Goal: Task Accomplishment & Management: Use online tool/utility

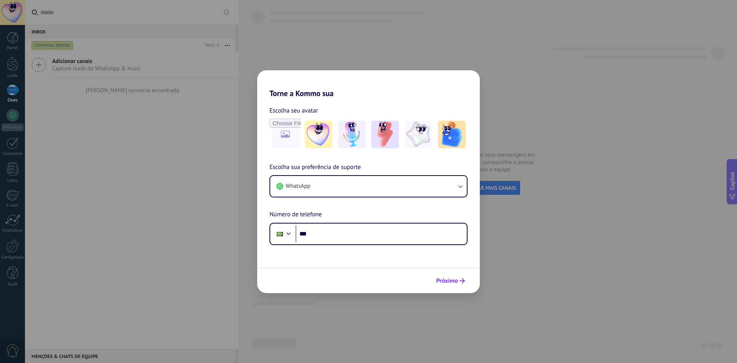
click at [444, 278] on span "Próximo" at bounding box center [447, 280] width 22 height 5
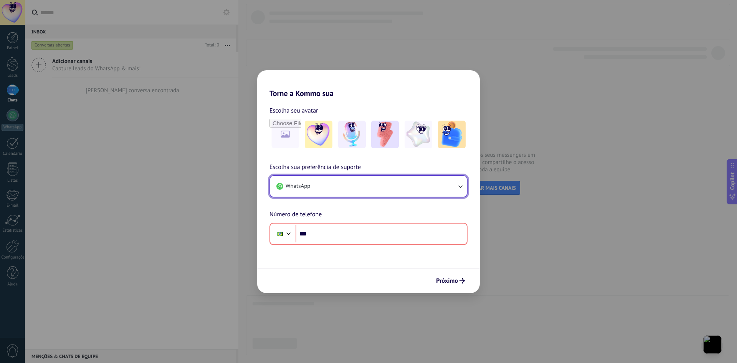
click at [315, 186] on button "WhatsApp" at bounding box center [368, 186] width 196 height 21
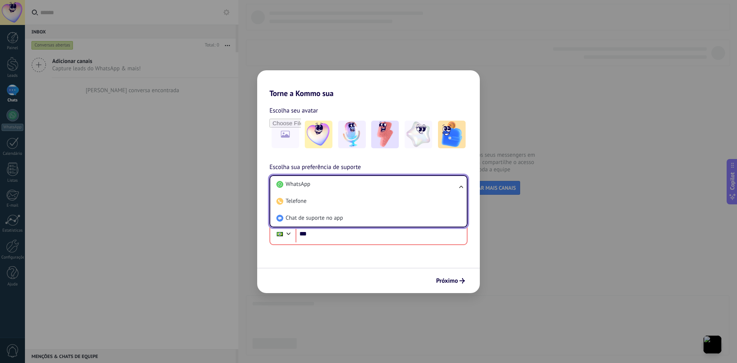
click at [315, 186] on li "WhatsApp" at bounding box center [366, 184] width 187 height 17
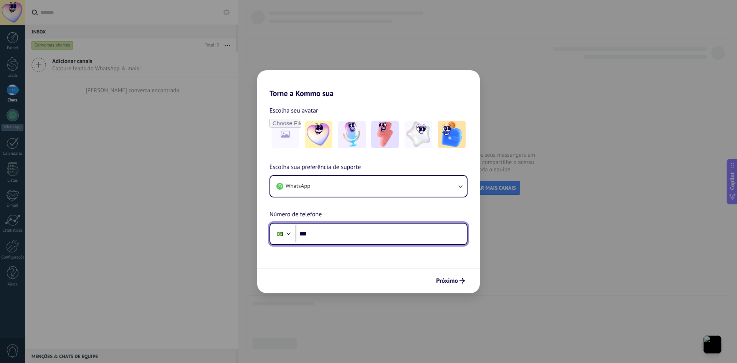
click at [327, 240] on input "***" at bounding box center [380, 234] width 171 height 18
type input "**********"
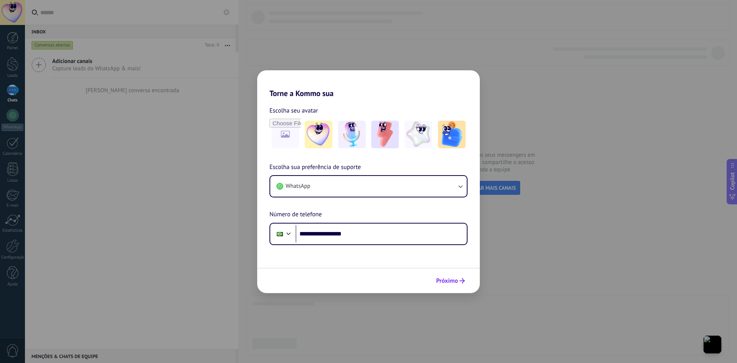
click at [466, 280] on button "Próximo" at bounding box center [450, 280] width 36 height 13
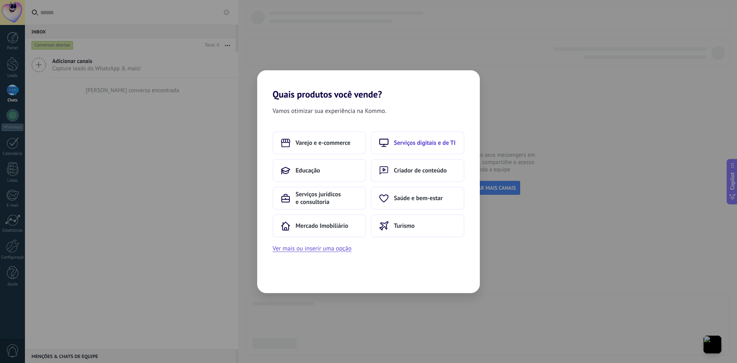
click at [396, 144] on span "Serviços digitais e de TI" at bounding box center [425, 143] width 62 height 8
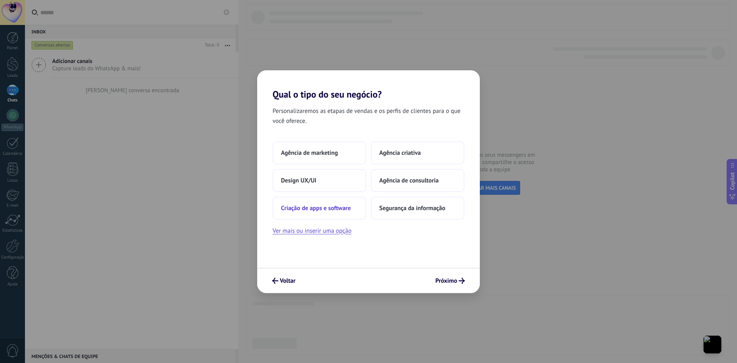
click at [336, 208] on span "Criação de apps e software" at bounding box center [316, 208] width 70 height 8
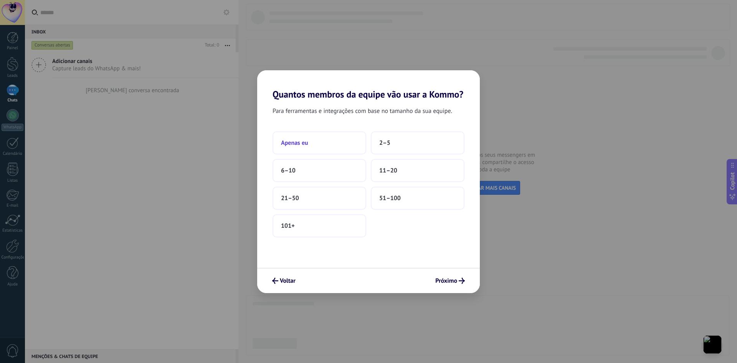
click at [340, 145] on button "Apenas eu" at bounding box center [319, 142] width 94 height 23
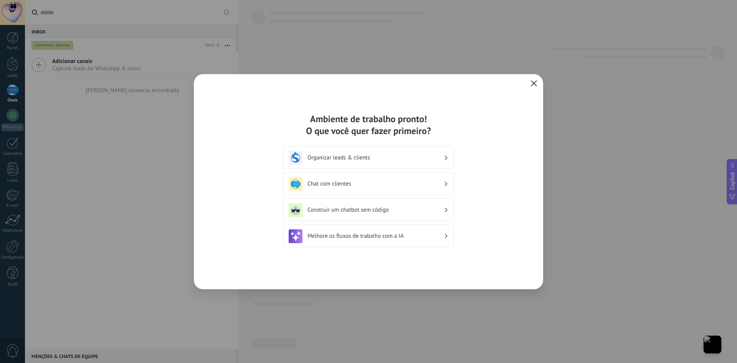
click at [533, 85] on icon "button" at bounding box center [534, 83] width 6 height 6
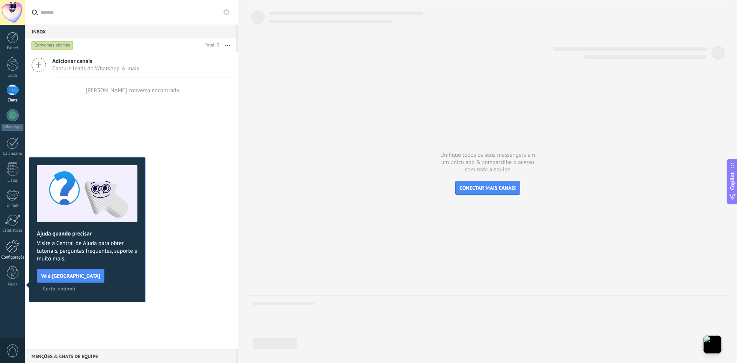
click at [4, 253] on link "Configurações" at bounding box center [12, 249] width 25 height 21
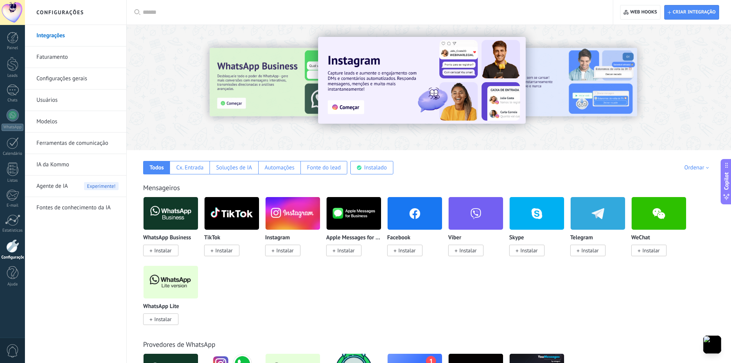
click at [58, 79] on link "Configurações gerais" at bounding box center [77, 78] width 82 height 21
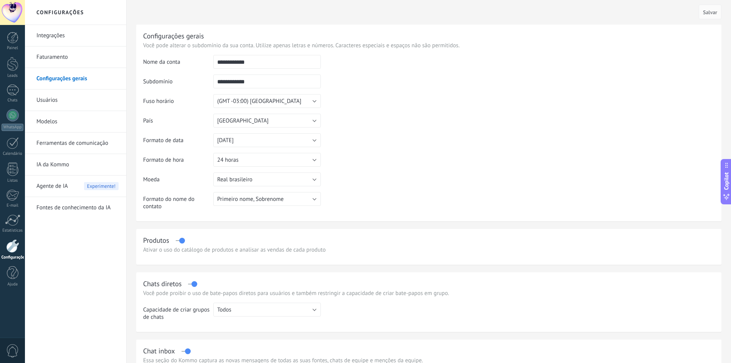
click at [44, 187] on span "Agente de IA" at bounding box center [51, 185] width 31 height 21
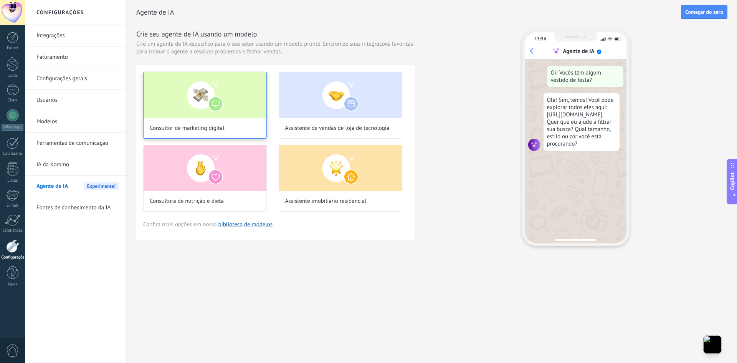
click at [197, 124] on span "Consultor de marketing digital" at bounding box center [187, 128] width 75 height 8
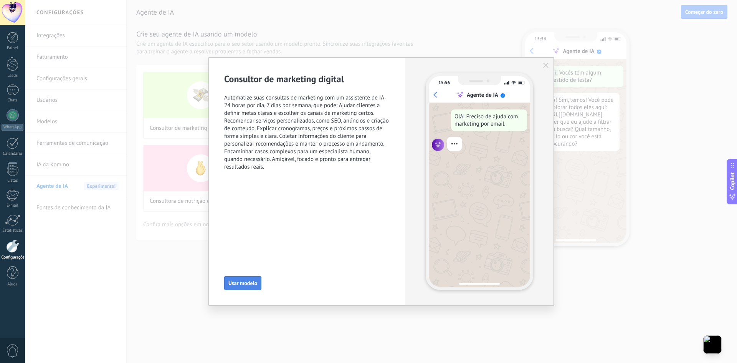
click at [244, 285] on span "Usar modelo" at bounding box center [242, 282] width 29 height 5
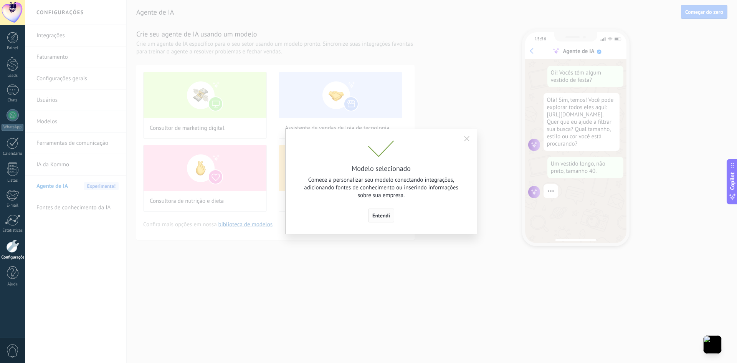
click at [385, 213] on span "Entendi" at bounding box center [381, 215] width 18 height 5
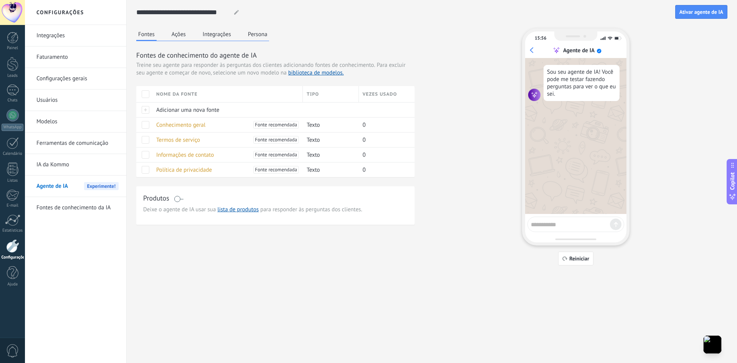
click at [181, 33] on button "Ações" at bounding box center [179, 34] width 18 height 12
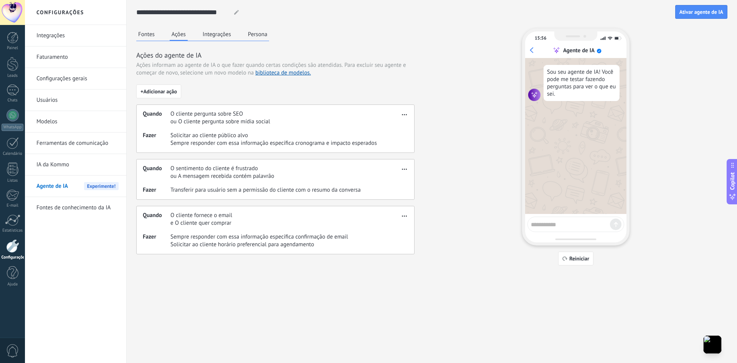
click at [145, 34] on button "Fontes" at bounding box center [146, 34] width 20 height 12
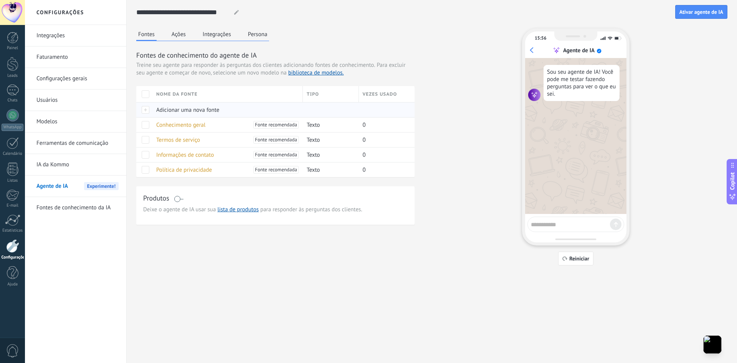
click at [183, 111] on span "Adicionar uma nova fonte" at bounding box center [187, 109] width 63 height 7
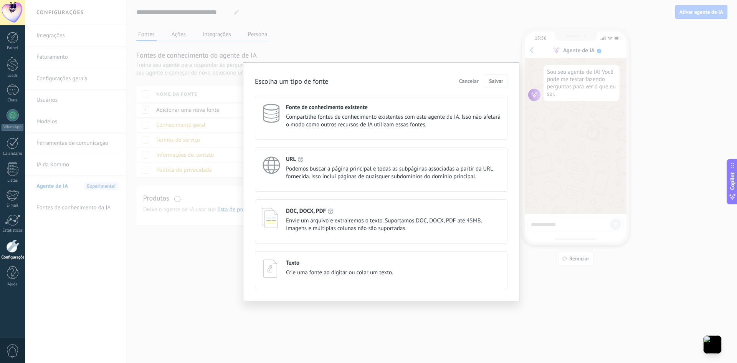
click at [311, 221] on span "Envie um arquivo e extrairemos o texto. Suportamos DOC, DOCX, PDF até 45MB. Ima…" at bounding box center [393, 224] width 214 height 15
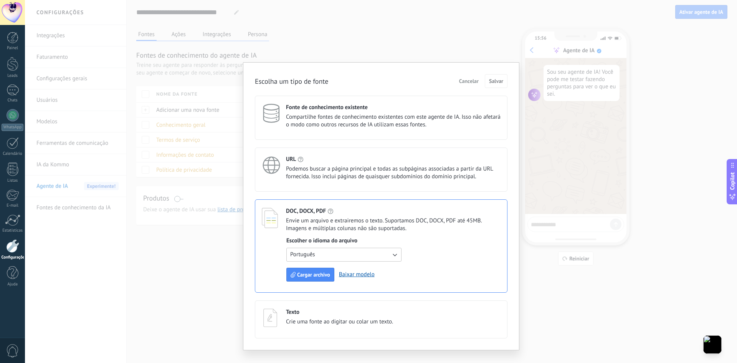
click at [471, 83] on span "Cancelar" at bounding box center [469, 80] width 20 height 5
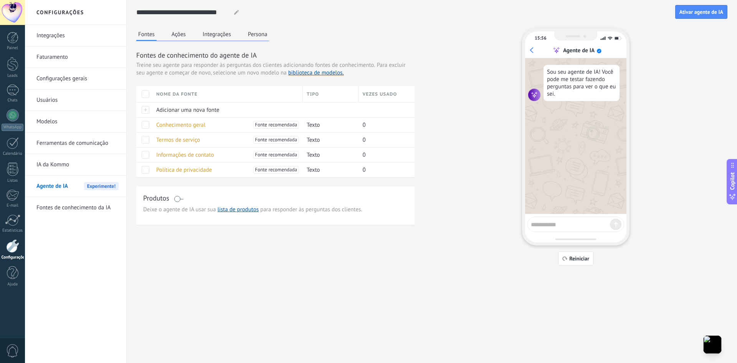
click at [182, 35] on button "Ações" at bounding box center [179, 34] width 18 height 12
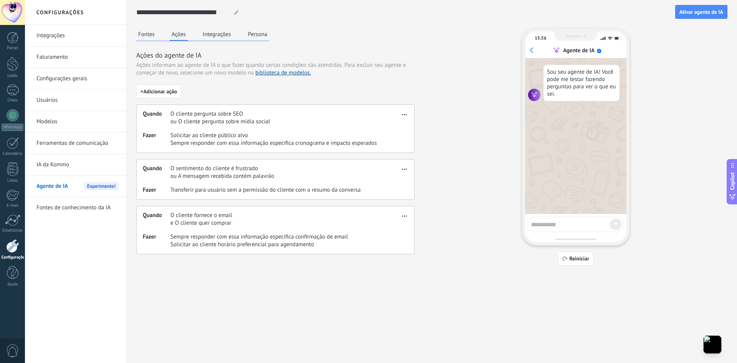
click at [223, 33] on button "Integrações" at bounding box center [217, 34] width 32 height 12
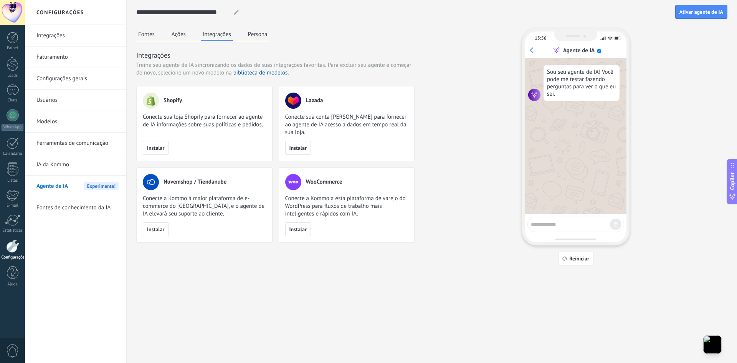
click at [256, 32] on button "Persona" at bounding box center [257, 34] width 23 height 12
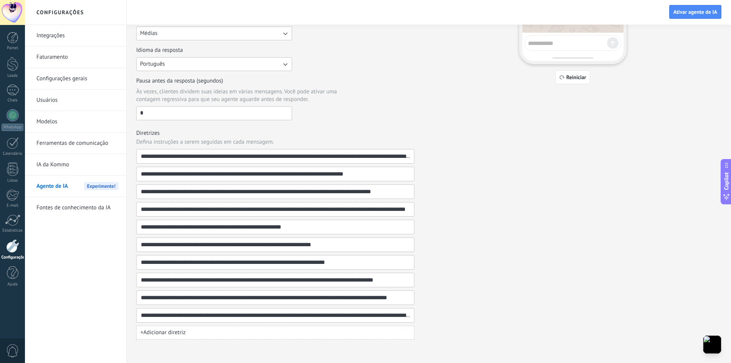
scroll to position [183, 0]
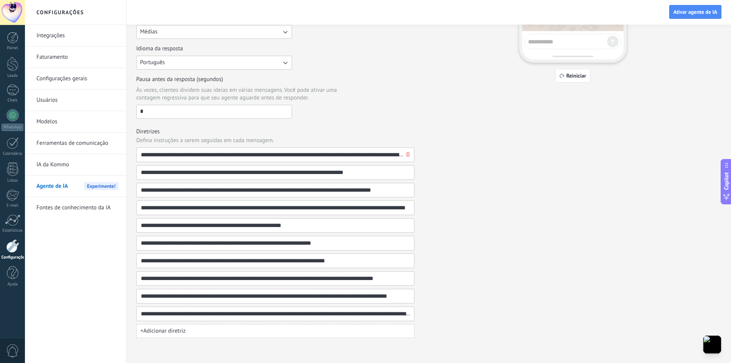
click at [175, 155] on input "**********" at bounding box center [272, 155] width 264 height 14
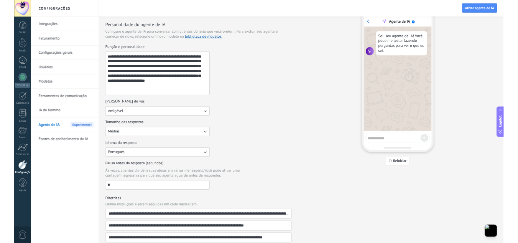
scroll to position [0, 0]
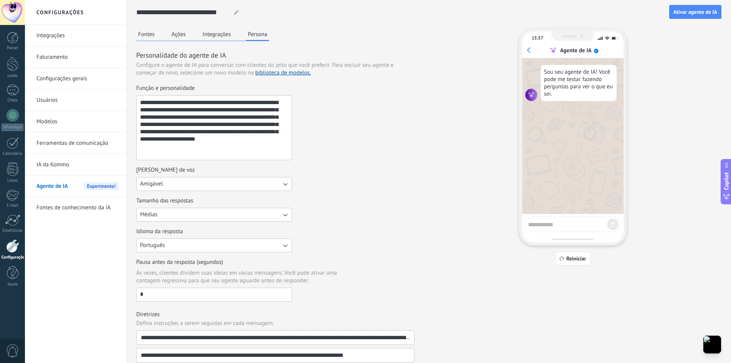
click at [226, 37] on button "Integrações" at bounding box center [217, 34] width 32 height 12
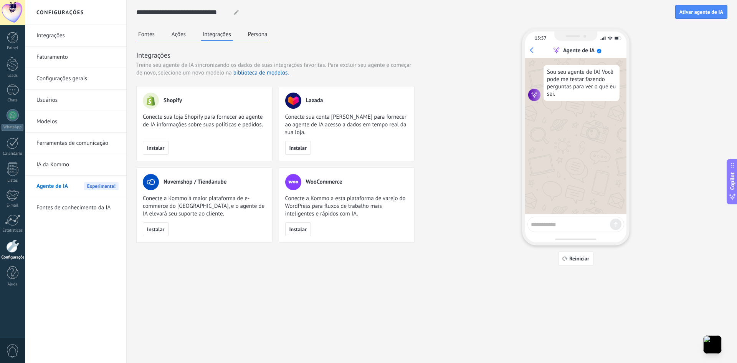
click at [195, 31] on div "Fontes Ações Integrações Persona" at bounding box center [202, 34] width 133 height 13
click at [182, 33] on button "Ações" at bounding box center [179, 34] width 18 height 12
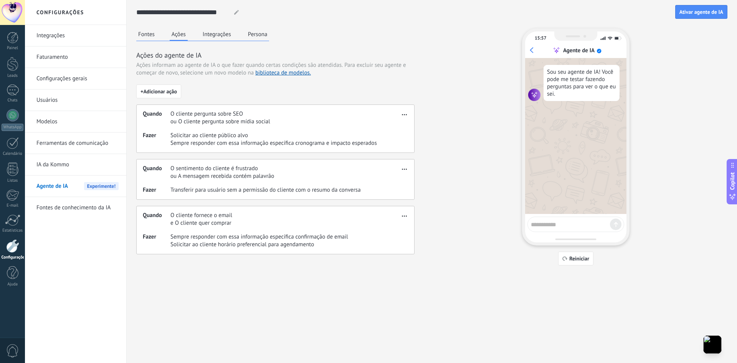
click at [154, 35] on button "Fontes" at bounding box center [146, 34] width 20 height 12
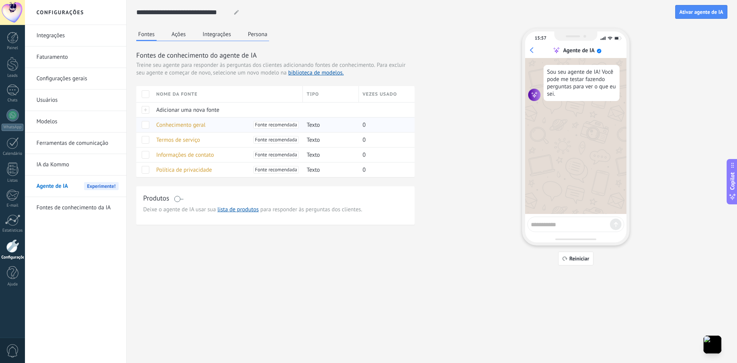
click at [177, 125] on span "Conhecimento geral" at bounding box center [180, 124] width 49 height 7
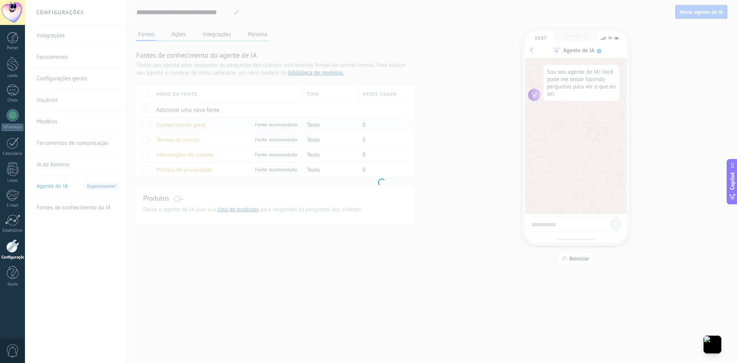
type input "**********"
type textarea "**********"
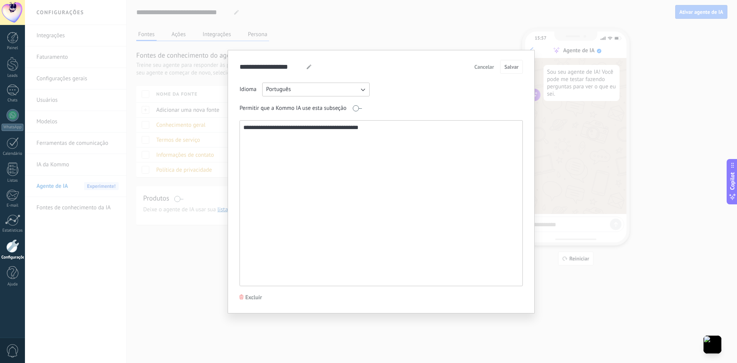
click at [315, 129] on textarea "**********" at bounding box center [380, 202] width 281 height 165
click at [489, 69] on span "Cancelar" at bounding box center [484, 66] width 20 height 5
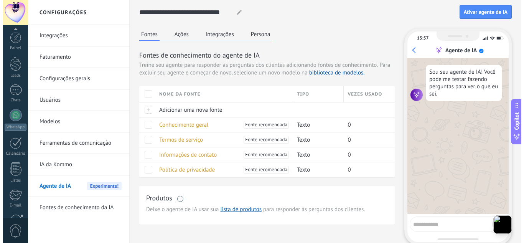
scroll to position [76, 0]
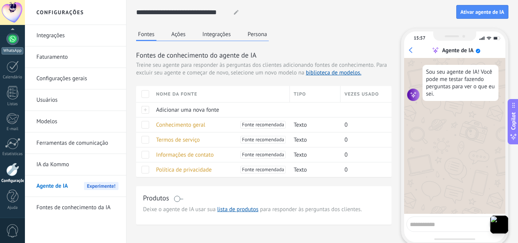
click at [6, 48] on div "WhatsApp" at bounding box center [13, 50] width 22 height 7
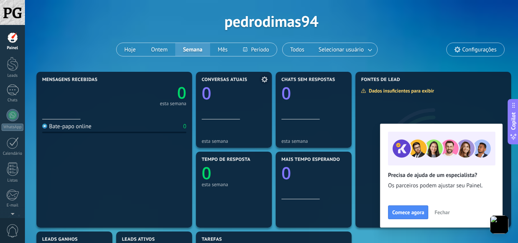
scroll to position [28, 0]
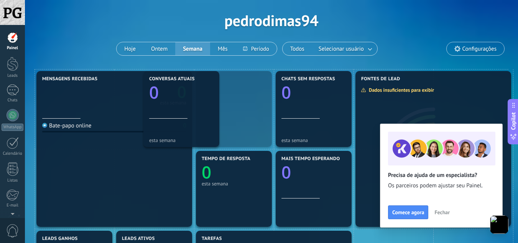
drag, startPoint x: 200, startPoint y: 102, endPoint x: 160, endPoint y: 36, distance: 77.3
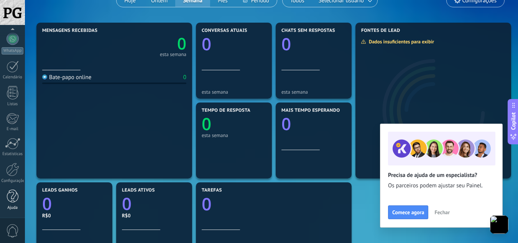
scroll to position [0, 0]
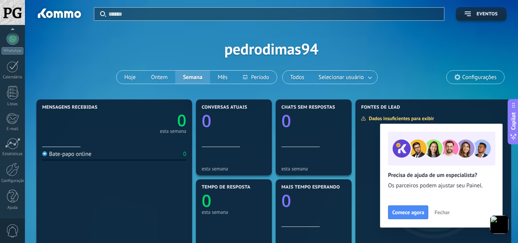
click at [12, 216] on div "Painel Leads Chats WhatsApp Clientes" at bounding box center [12, 86] width 25 height 262
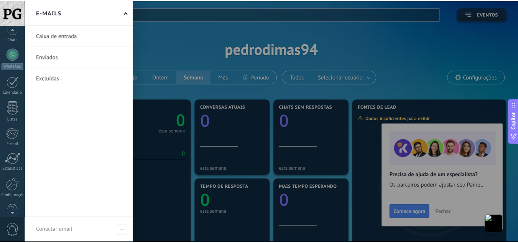
scroll to position [76, 0]
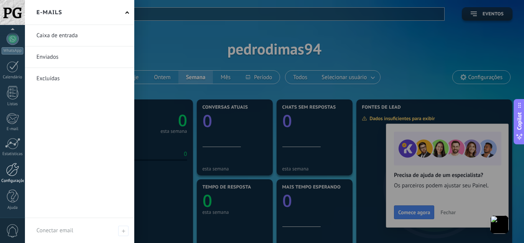
click at [7, 173] on div at bounding box center [12, 169] width 13 height 13
